Goal: Task Accomplishment & Management: Complete application form

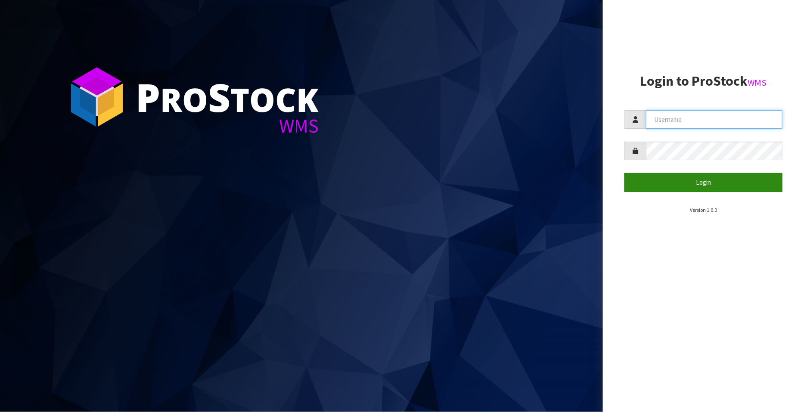
type input "FLOWAPAC"
click at [708, 180] on button "Login" at bounding box center [704, 182] width 158 height 19
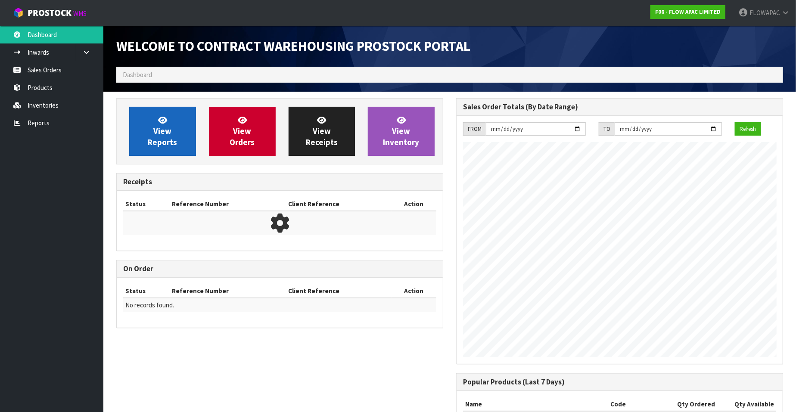
scroll to position [476, 340]
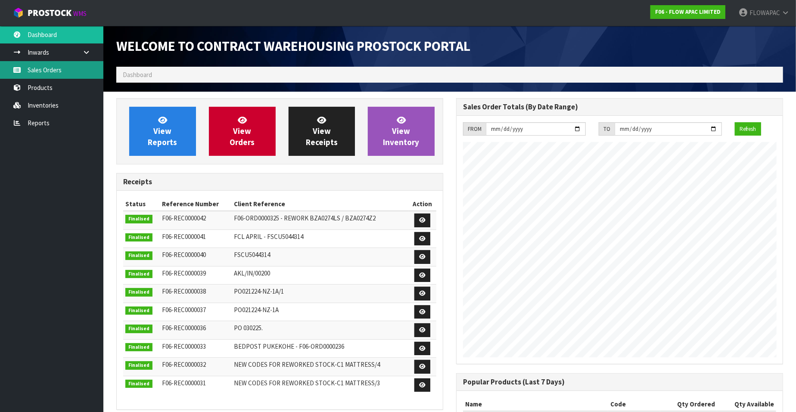
click at [60, 71] on link "Sales Orders" at bounding box center [51, 70] width 103 height 18
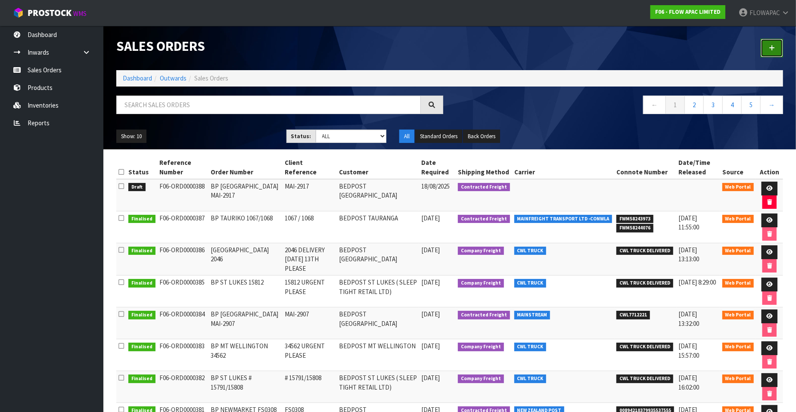
click at [773, 48] on icon at bounding box center [772, 48] width 6 height 6
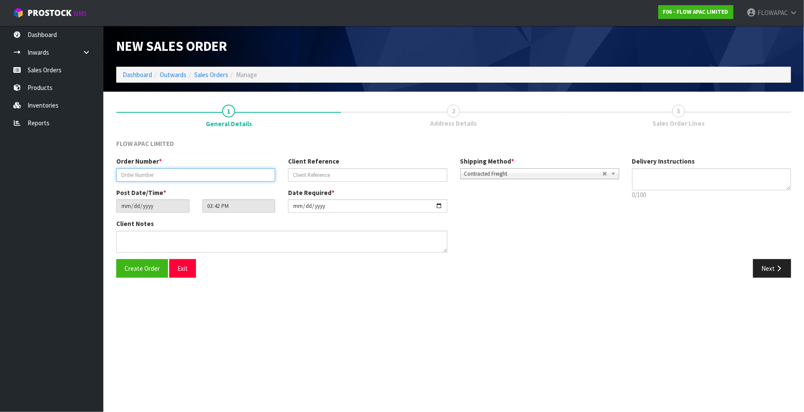
click at [242, 178] on input "text" at bounding box center [195, 174] width 159 height 13
type input "BP MT WELLINGTON 34577"
type input "34577"
click at [439, 206] on input "[DATE]" at bounding box center [367, 205] width 159 height 13
type input "[DATE]"
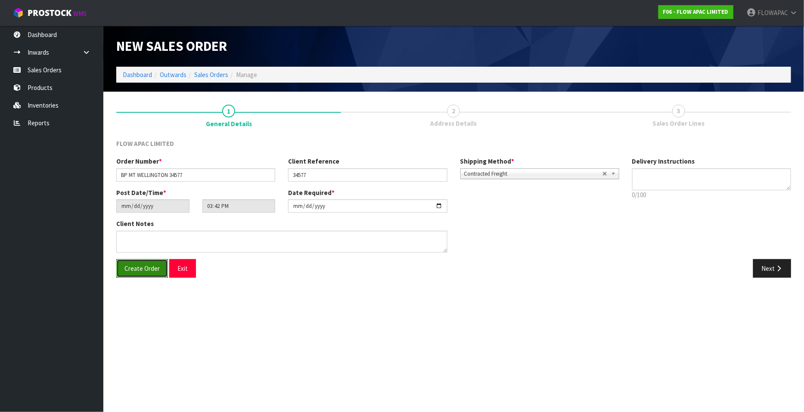
click at [139, 270] on span "Create Order" at bounding box center [141, 268] width 35 height 8
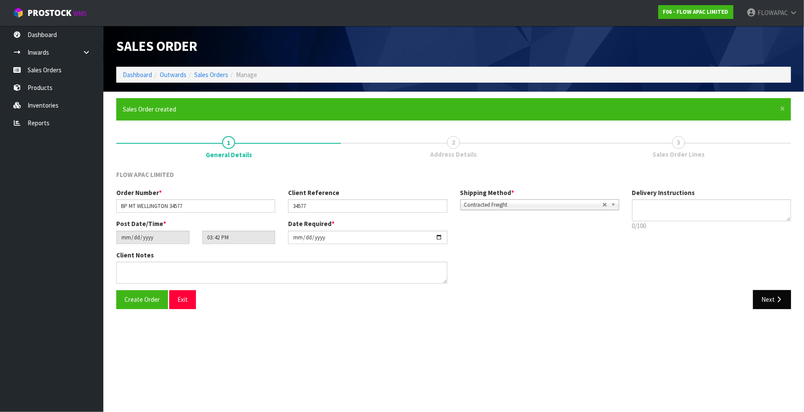
type input "17:42:00.000"
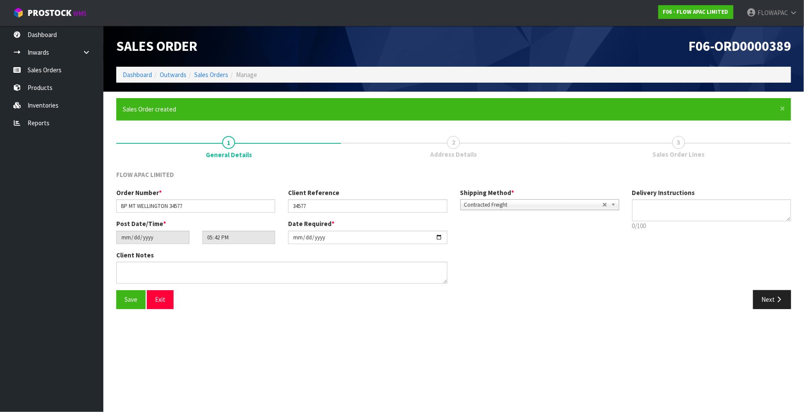
click at [776, 269] on div "Order Number * BP MT WELLINGTON 34577 Client Reference 34577 Shipping Method * …" at bounding box center [454, 239] width 688 height 102
click at [773, 299] on button "Next" at bounding box center [772, 299] width 38 height 19
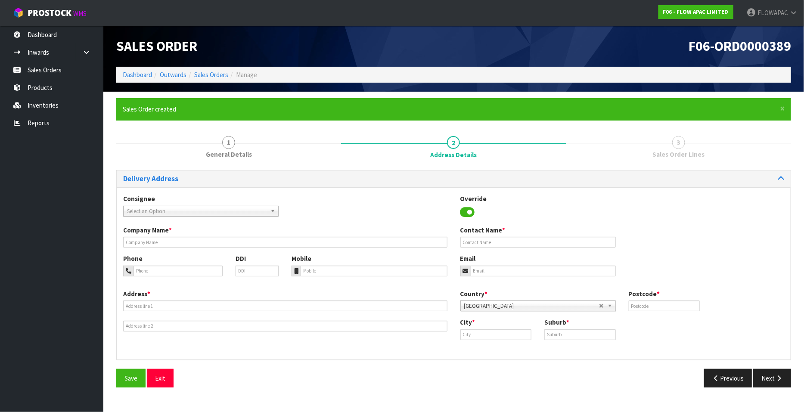
click at [180, 212] on span "Select an Option" at bounding box center [197, 211] width 140 height 10
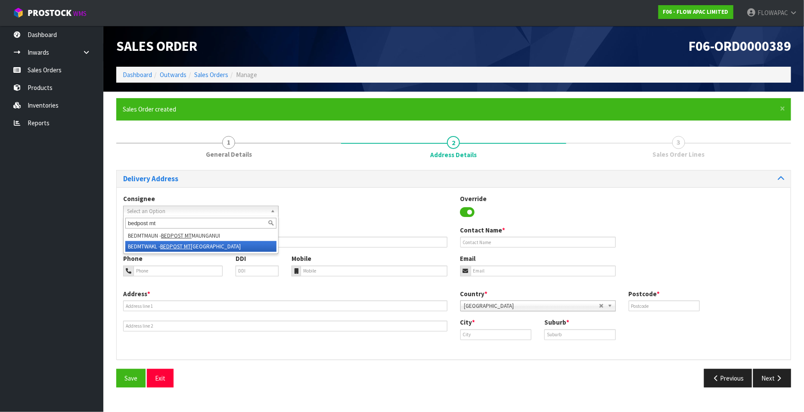
type input "bedpost mt"
click at [198, 249] on li "BEDMTWAKL - BEDPOST MT [GEOGRAPHIC_DATA]" at bounding box center [200, 246] width 151 height 11
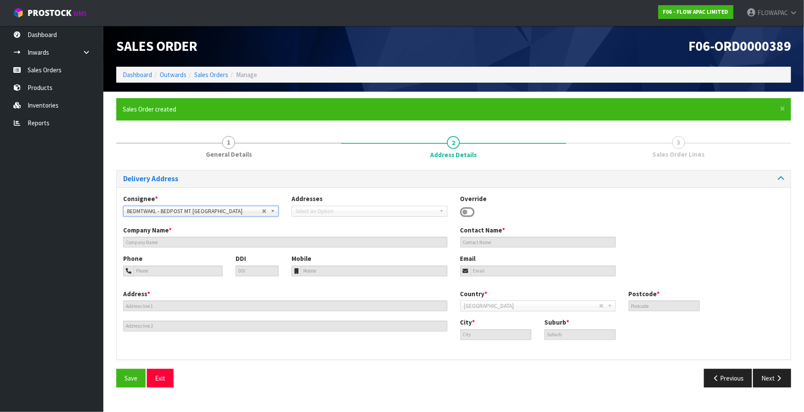
type input "BEDPOST MT WELLINGTON"
type input "[PERSON_NAME]"
type input "[PHONE_NUMBER]"
type input "[EMAIL_ADDRESS][DOMAIN_NAME]"
type input "39C MT WELLINGTON HIGHWAY"
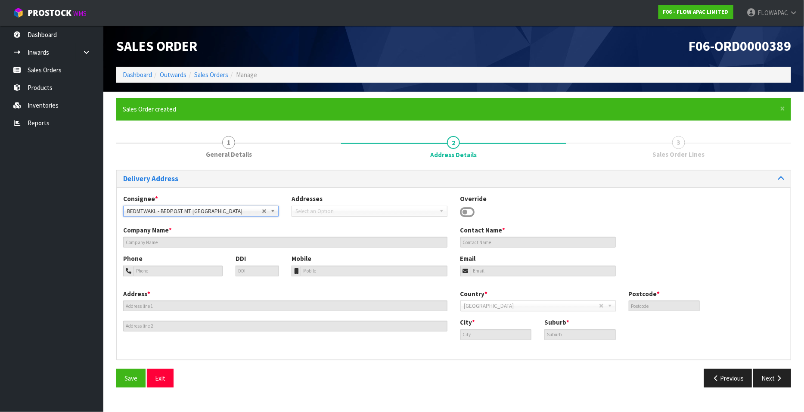
type input "1051"
type input "[GEOGRAPHIC_DATA]"
type input "MT [GEOGRAPHIC_DATA]"
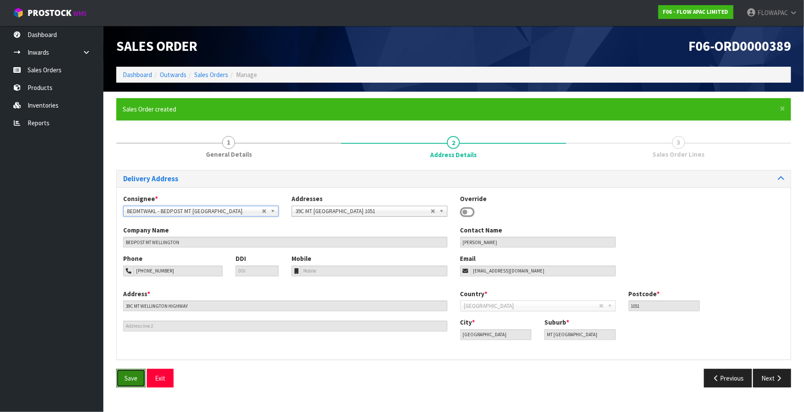
click at [137, 376] on button "Save" at bounding box center [130, 378] width 29 height 19
click at [776, 378] on icon "button" at bounding box center [779, 378] width 8 height 6
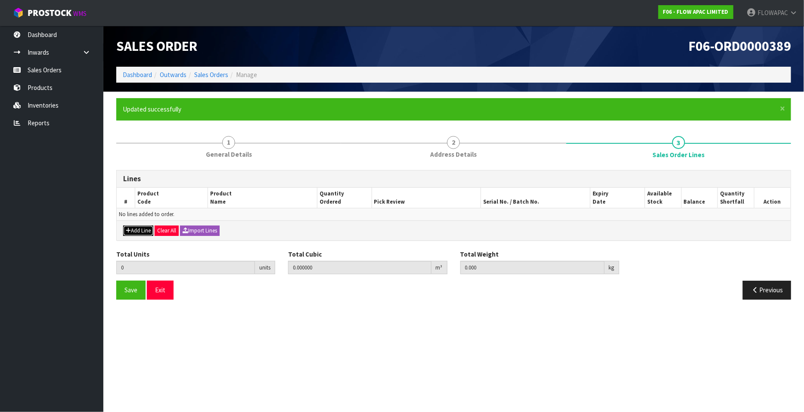
click at [140, 233] on button "Add Line" at bounding box center [138, 231] width 30 height 10
type input "0"
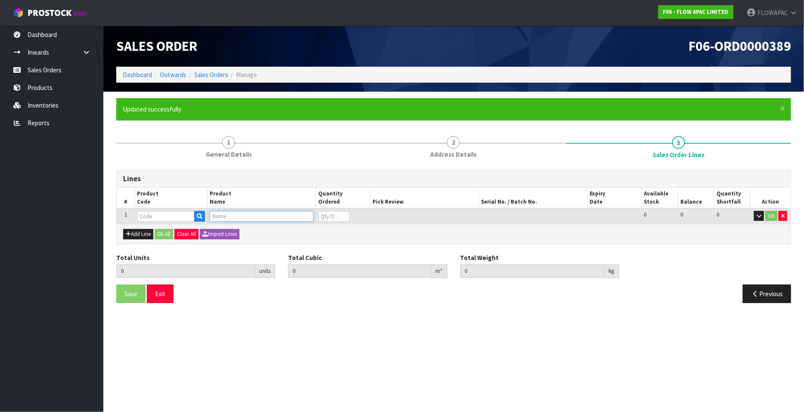
click at [225, 213] on input "text" at bounding box center [262, 216] width 104 height 11
type input "BODY"
click at [260, 231] on link "BODY PILLOW" at bounding box center [244, 231] width 68 height 12
type input "BODY PILLOW"
type input "0.000000"
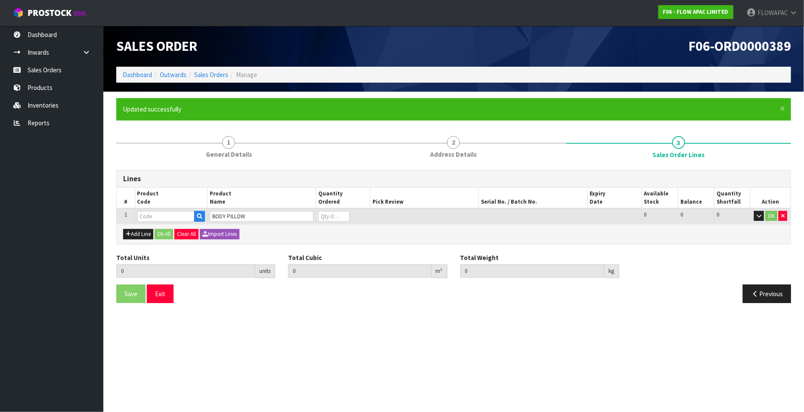
type input "0.000"
type input "NZP0132NS"
type input "0"
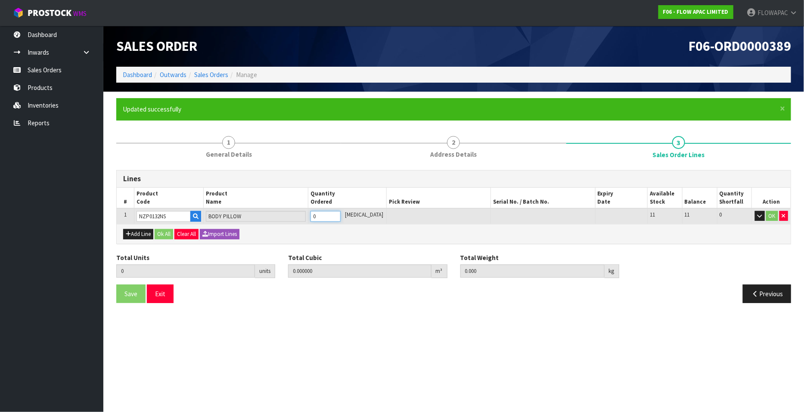
type input "1"
type input "0.073508"
type input "4.3"
type input "1"
click at [341, 213] on input "1" at bounding box center [326, 216] width 30 height 11
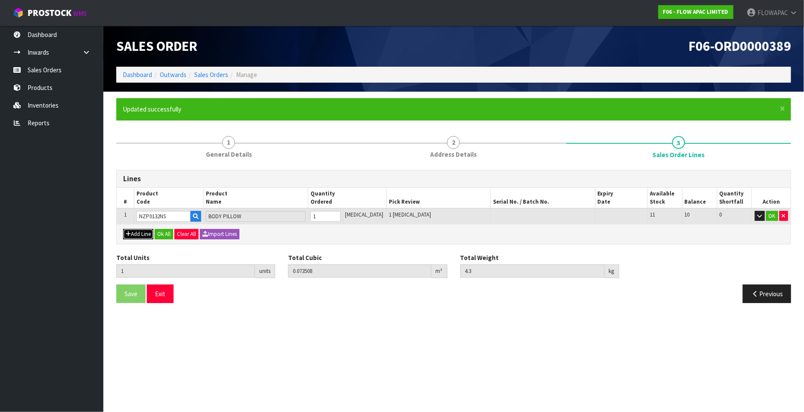
click at [142, 232] on button "Add Line" at bounding box center [138, 234] width 30 height 10
type input "0"
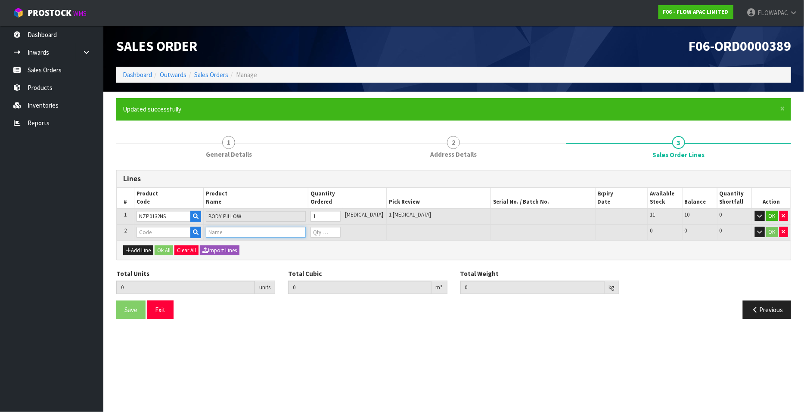
click at [215, 234] on input "text" at bounding box center [256, 232] width 100 height 11
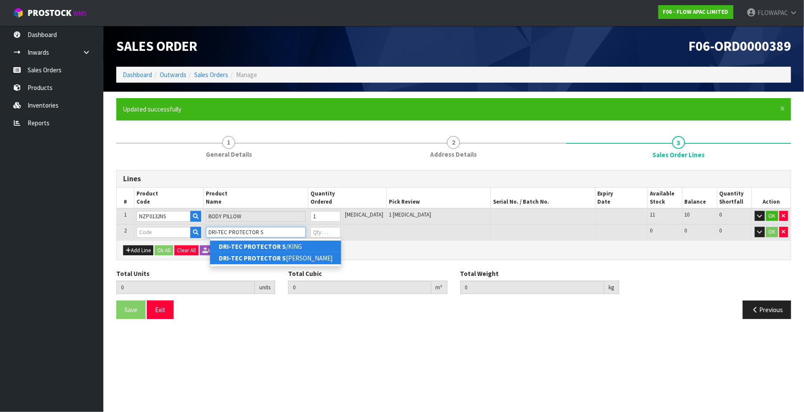
type input "DRI-TEC PROTECTOR S"
click at [298, 248] on link "DRI-TEC PROTECTOR S /KING" at bounding box center [275, 247] width 131 height 12
type input "DRI-TEC PROTECTOR S/KING"
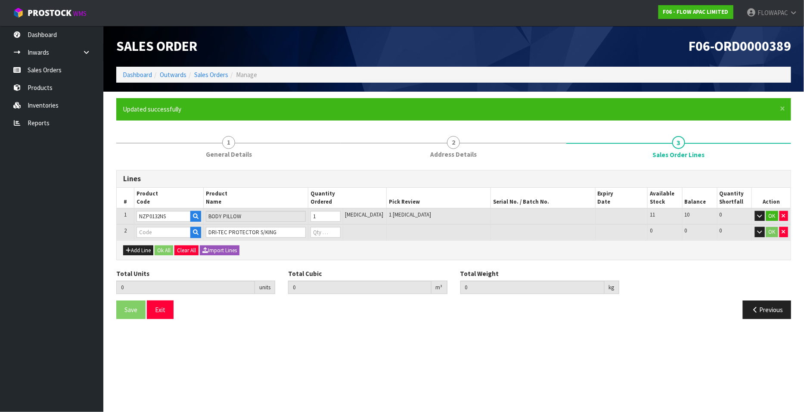
type input "1"
type input "0.073508"
type input "4.3"
type input "BZM03AWZ7"
type input "0"
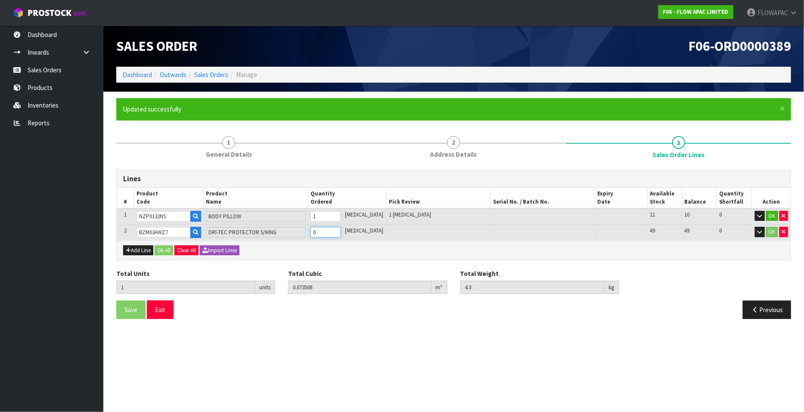
type input "2"
type input "0.087278"
type input "6.05"
type input "1"
click at [341, 230] on input "1" at bounding box center [326, 232] width 30 height 11
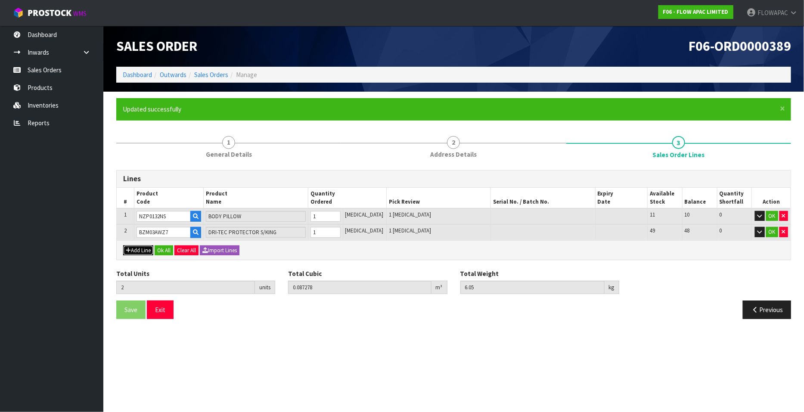
click at [142, 249] on button "Add Line" at bounding box center [138, 251] width 30 height 10
type input "0"
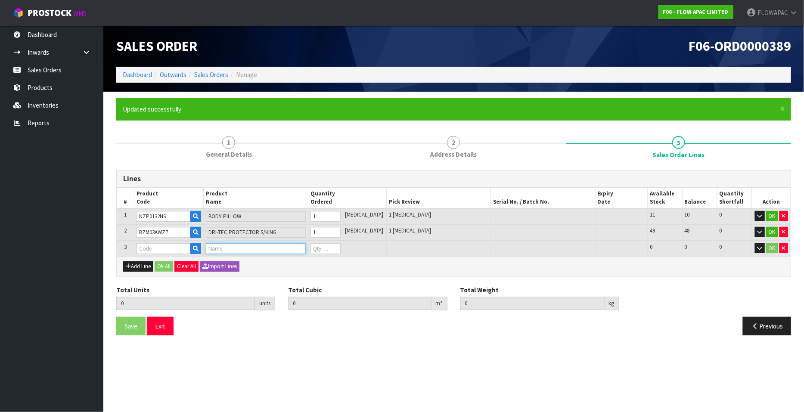
click at [229, 246] on input "text" at bounding box center [256, 248] width 100 height 11
type input "DRI-TEC PROTECTOR Q"
click at [285, 264] on link "DRI-TEC PROTECTOR Q UEEN" at bounding box center [260, 263] width 101 height 12
type input "DRI-TEC PROTECTOR QUEEN"
type input "2"
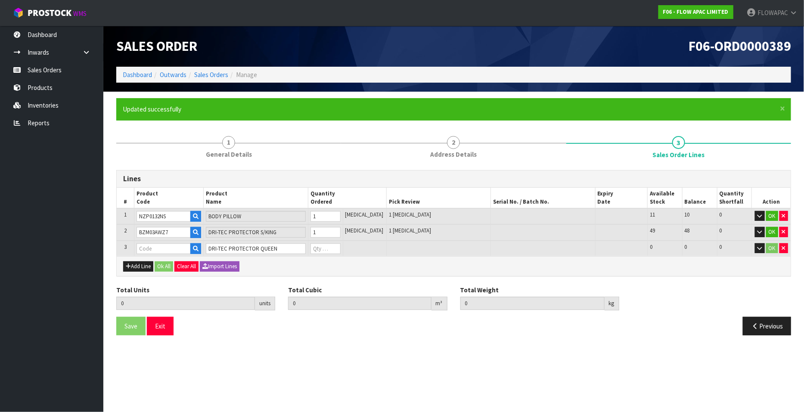
type input "0.087278"
type input "6.05"
type input "BZM03AWZ5"
type input "0"
type input "3"
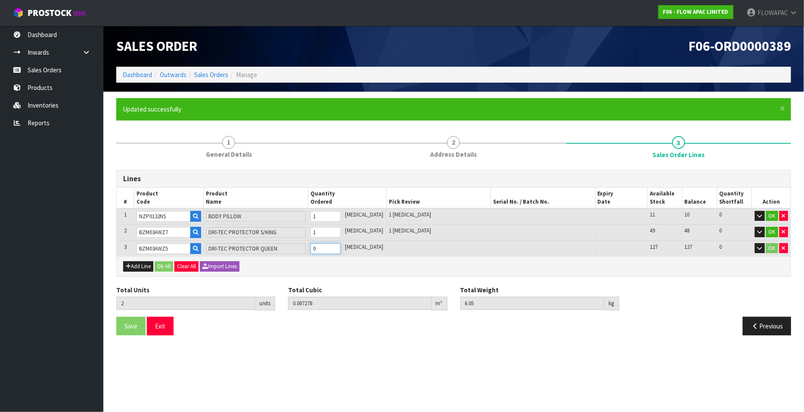
type input "0.099488"
type input "7.6"
type input "1"
click at [341, 246] on input "1" at bounding box center [326, 248] width 30 height 11
type input "4"
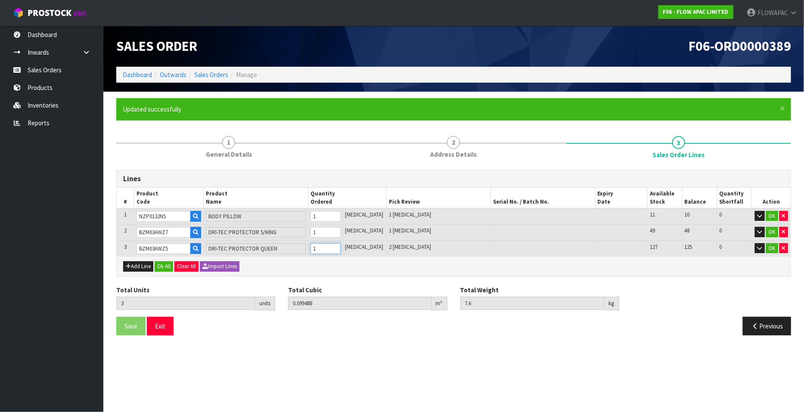
type input "0.111698"
type input "9.15"
type input "2"
click at [341, 246] on input "2" at bounding box center [326, 248] width 30 height 11
type input "5"
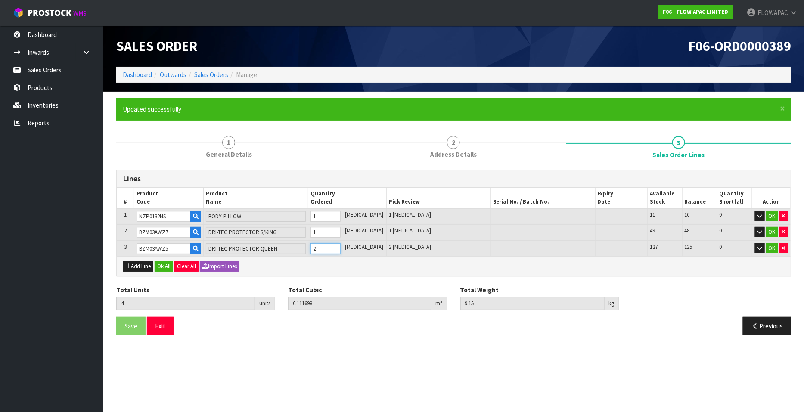
type input "0.123908"
type input "10.7"
type input "3"
click at [341, 246] on input "3" at bounding box center [326, 248] width 30 height 11
click at [165, 265] on button "Ok All" at bounding box center [164, 266] width 19 height 10
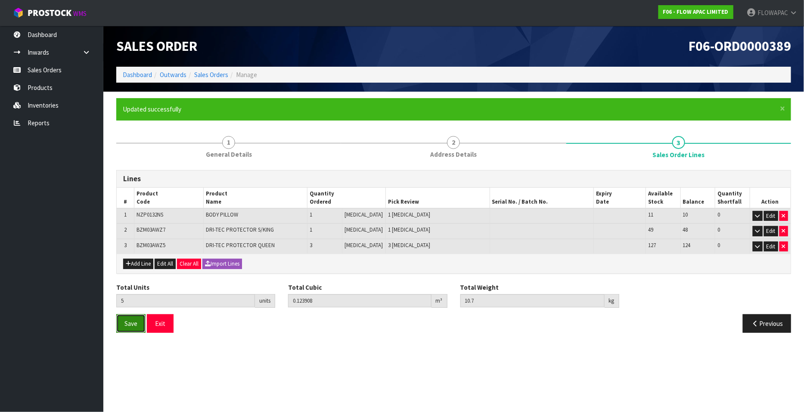
click at [131, 324] on span "Save" at bounding box center [130, 324] width 13 height 8
click at [161, 320] on button "Exit" at bounding box center [160, 323] width 27 height 19
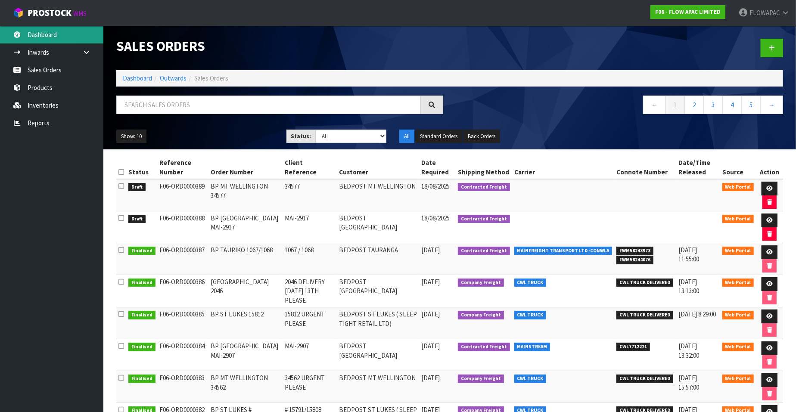
click at [44, 36] on link "Dashboard" at bounding box center [51, 35] width 103 height 18
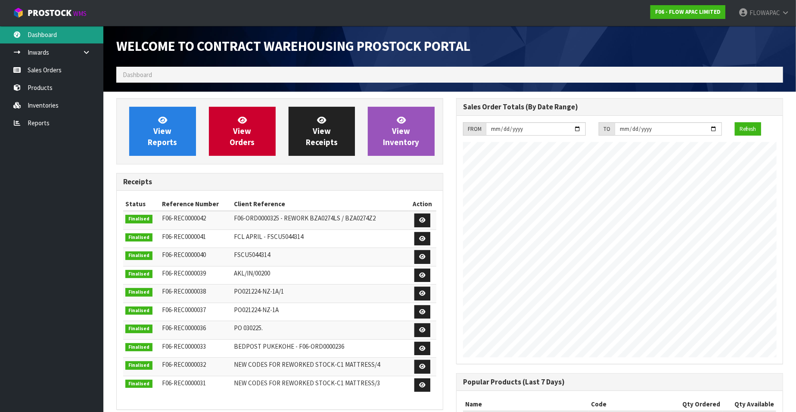
scroll to position [476, 340]
